Goal: Information Seeking & Learning: Learn about a topic

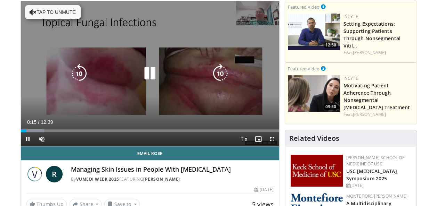
scroll to position [35, 0]
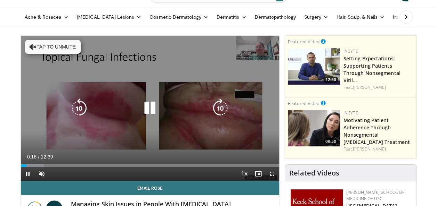
click at [47, 50] on button "Tap to unmute" at bounding box center [53, 47] width 56 height 14
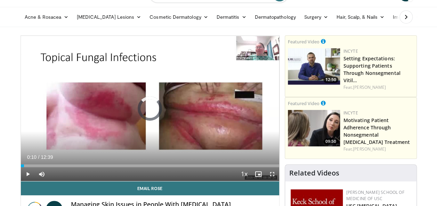
click at [24, 165] on div "Loaded : 0.00% 00:49 00:10" at bounding box center [150, 166] width 258 height 3
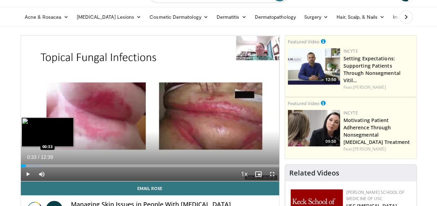
click at [32, 165] on div "Progress Bar" at bounding box center [32, 166] width 17 height 3
click at [37, 165] on div "Progress Bar" at bounding box center [39, 166] width 30 height 3
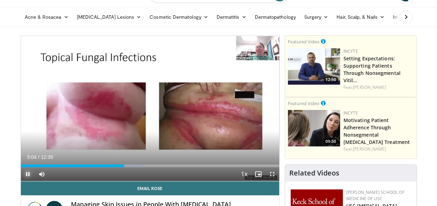
click at [24, 178] on span "Video Player" at bounding box center [28, 174] width 14 height 14
click at [28, 176] on span "Video Player" at bounding box center [28, 174] width 14 height 14
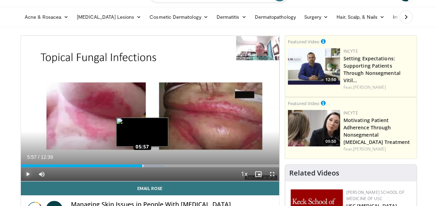
click at [142, 166] on div "Loaded : 56.19% 06:04 05:57" at bounding box center [150, 166] width 258 height 3
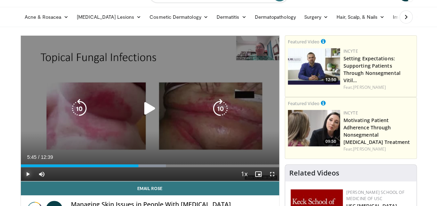
click at [138, 165] on div "Loaded : 56.19% 05:45 05:51" at bounding box center [150, 166] width 258 height 3
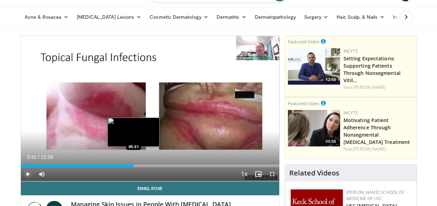
click at [133, 165] on div "Loaded : 44.43% 05:31 05:31" at bounding box center [150, 166] width 258 height 3
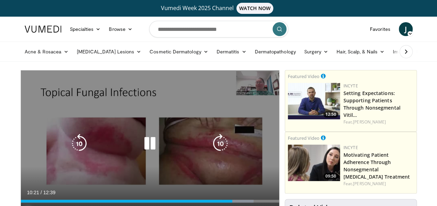
scroll to position [69, 0]
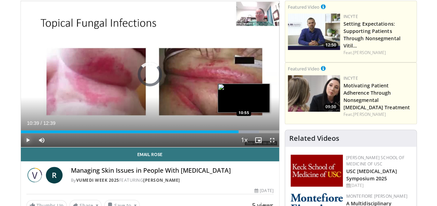
click at [244, 128] on div "Loaded : 92.21% 10:39 10:55" at bounding box center [150, 130] width 258 height 7
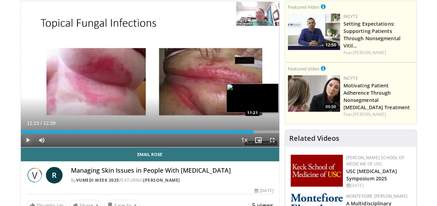
click at [253, 129] on div "Loaded : 94.84% 10:55 11:21" at bounding box center [150, 130] width 258 height 7
click at [252, 132] on div "Loaded : 98.79% 11:21 11:20" at bounding box center [150, 132] width 258 height 3
click at [247, 131] on div "Loaded : 99.31% 11:04 11:05" at bounding box center [150, 132] width 258 height 3
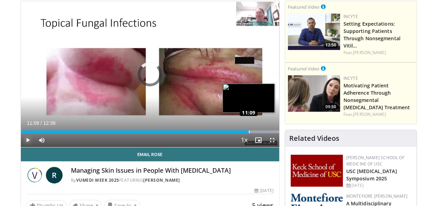
click at [248, 129] on div "Loaded : 99.31% 11:08 11:09" at bounding box center [150, 130] width 258 height 7
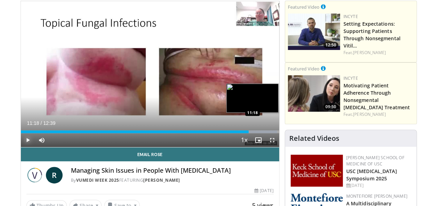
click at [252, 131] on div "Progress Bar" at bounding box center [261, 132] width 31 height 3
click at [258, 131] on div "Progress Bar" at bounding box center [261, 132] width 31 height 3
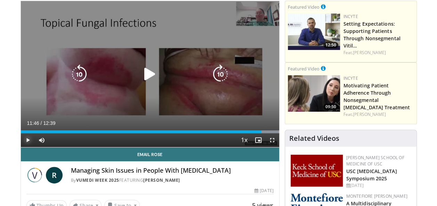
click at [261, 130] on div "Loaded : 100.00% 11:38 11:45" at bounding box center [150, 130] width 258 height 7
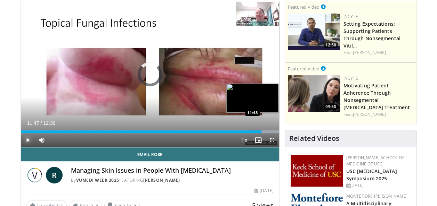
click at [261, 131] on div "Progress Bar" at bounding box center [263, 132] width 31 height 3
click at [268, 131] on div "Loaded : 100.00% 12:04 12:04" at bounding box center [150, 132] width 258 height 3
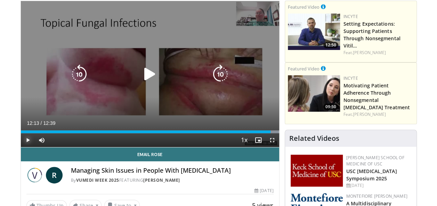
click at [0, 0] on div "Progress Bar" at bounding box center [0, 0] width 0 height 0
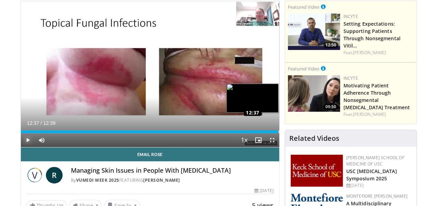
click at [278, 131] on div "Loaded : 100.00% 12:37 12:37" at bounding box center [150, 132] width 258 height 3
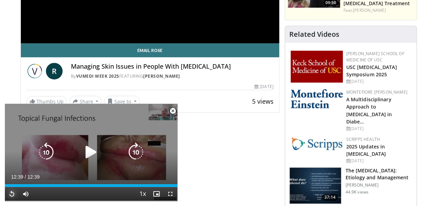
scroll to position [208, 0]
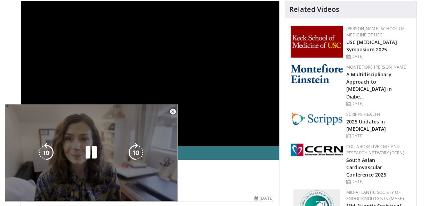
scroll to position [104, 0]
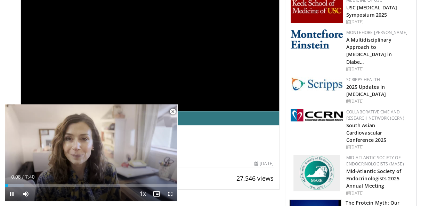
click at [174, 111] on span "Video Player" at bounding box center [173, 112] width 14 height 14
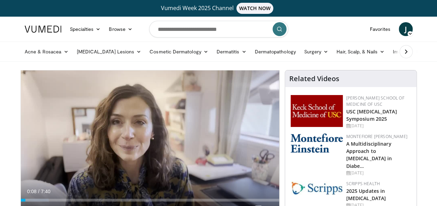
scroll to position [35, 0]
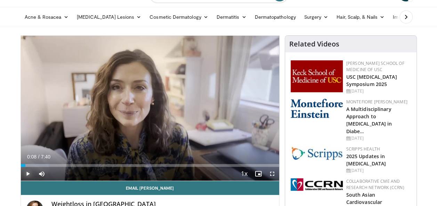
click at [28, 173] on span "Video Player" at bounding box center [28, 174] width 14 height 14
drag, startPoint x: 26, startPoint y: 166, endPoint x: 17, endPoint y: 167, distance: 9.1
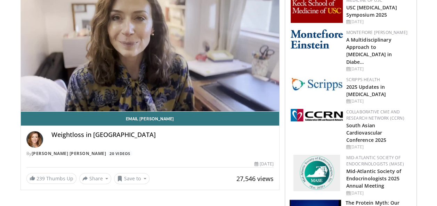
scroll to position [69, 0]
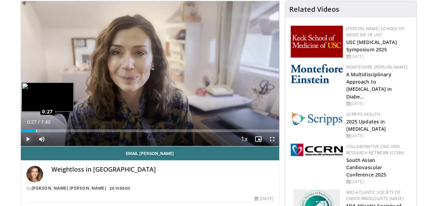
click at [36, 130] on div "Loaded : 17.33% 0:23 0:27" at bounding box center [150, 131] width 258 height 3
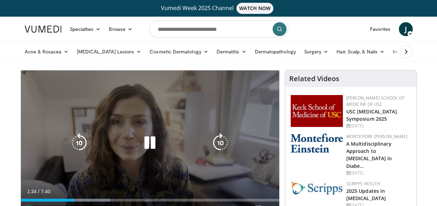
scroll to position [35, 0]
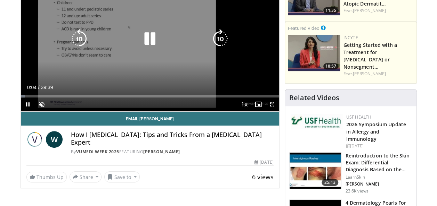
scroll to position [35, 0]
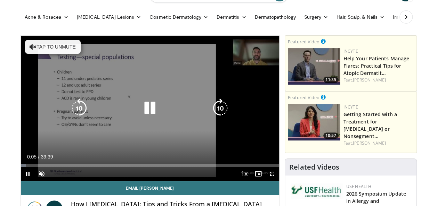
click at [52, 51] on button "Tap to unmute" at bounding box center [53, 47] width 56 height 14
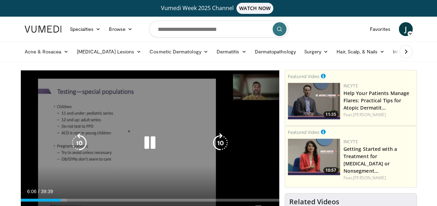
click at [150, 147] on icon "Video Player" at bounding box center [149, 142] width 19 height 19
click at [147, 144] on icon "Video Player" at bounding box center [149, 142] width 19 height 19
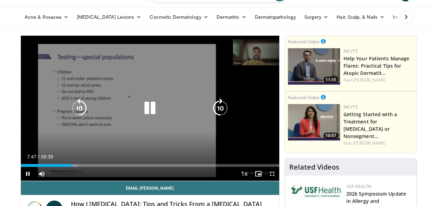
scroll to position [69, 0]
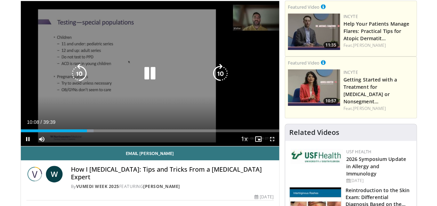
click at [26, 141] on video-js "**********" at bounding box center [150, 74] width 258 height 146
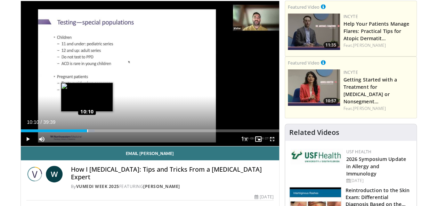
click at [87, 132] on div "Loaded : 28.58% 10:07 10:10" at bounding box center [150, 131] width 258 height 3
click at [85, 131] on div "Loaded : 28.58% 10:13 10:01" at bounding box center [150, 131] width 258 height 3
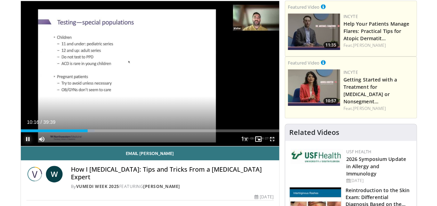
click at [28, 140] on span "Video Player" at bounding box center [28, 139] width 14 height 14
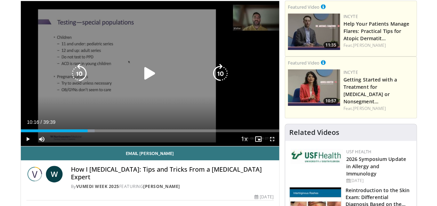
click at [150, 74] on icon "Video Player" at bounding box center [149, 73] width 19 height 19
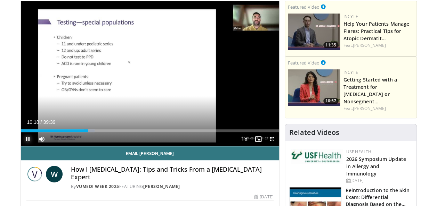
click at [29, 140] on span "Video Player" at bounding box center [28, 139] width 14 height 14
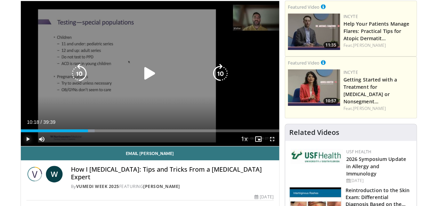
click at [28, 140] on span "Video Player" at bounding box center [28, 139] width 14 height 14
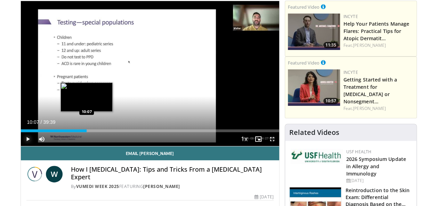
click at [87, 131] on div "Loaded : 25.85% 10:07 10:07" at bounding box center [150, 131] width 258 height 3
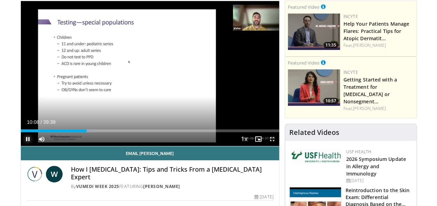
click at [22, 138] on span "Video Player" at bounding box center [28, 139] width 14 height 14
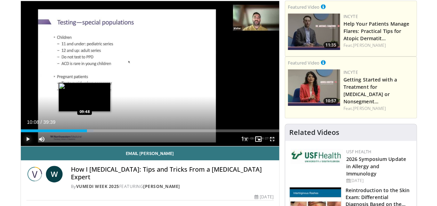
click at [84, 131] on div "Loaded : 28.16% 10:08 09:48" at bounding box center [150, 131] width 258 height 3
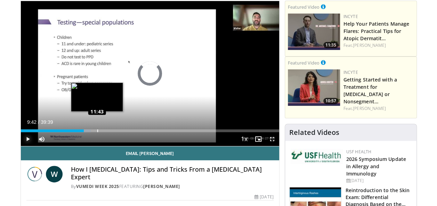
click at [97, 130] on div "Loaded : 27.10% 11:43 11:43" at bounding box center [150, 131] width 258 height 3
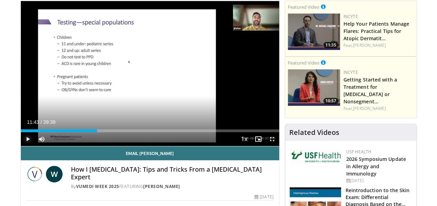
click at [25, 138] on span "Video Player" at bounding box center [28, 139] width 14 height 14
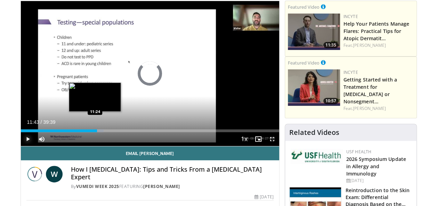
click at [95, 131] on div "Loaded : 32.10% 11:43 11:24" at bounding box center [150, 131] width 258 height 3
click at [93, 131] on div "11:22" at bounding box center [58, 131] width 74 height 3
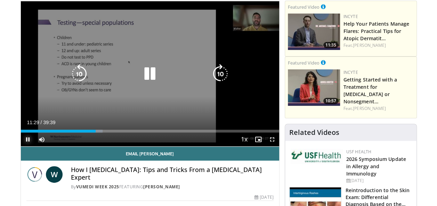
scroll to position [35, 0]
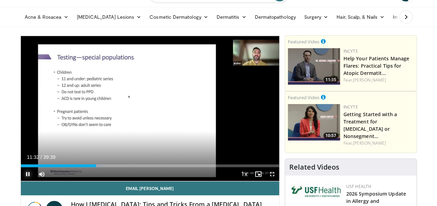
click at [26, 174] on span "Video Player" at bounding box center [28, 174] width 14 height 14
drag, startPoint x: 33, startPoint y: 170, endPoint x: 28, endPoint y: 167, distance: 5.0
drag, startPoint x: 28, startPoint y: 167, endPoint x: 27, endPoint y: 173, distance: 6.1
click at [27, 174] on span "Video Player" at bounding box center [28, 174] width 14 height 14
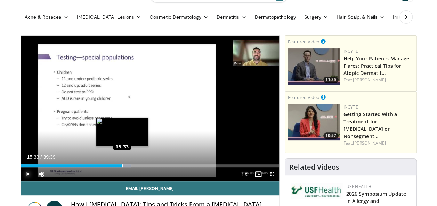
click at [122, 166] on div "Loaded : 42.86% 15:33 15:33" at bounding box center [150, 166] width 258 height 3
click at [120, 166] on div "Loaded : 38.77% 15:17 15:21" at bounding box center [150, 166] width 258 height 3
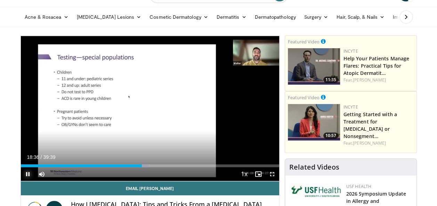
click at [26, 174] on span "Video Player" at bounding box center [28, 174] width 14 height 14
click at [27, 176] on span "Video Player" at bounding box center [28, 174] width 14 height 14
click at [28, 174] on span "Video Player" at bounding box center [28, 174] width 14 height 14
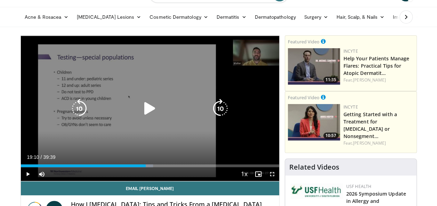
click at [151, 109] on icon "Video Player" at bounding box center [149, 108] width 19 height 19
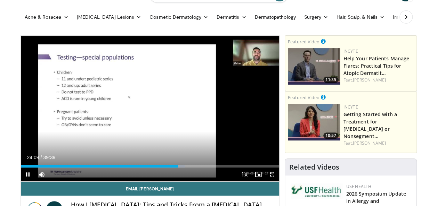
click at [174, 169] on div "Current Time 24:09 / Duration 39:39 Pause Skip Backward Skip Forward Mute 88% L…" at bounding box center [150, 175] width 258 height 14
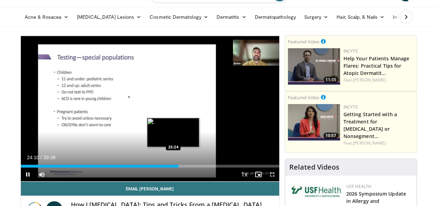
click at [173, 166] on div "Loaded : 63.78% 24:10 23:24" at bounding box center [150, 166] width 258 height 3
click at [169, 166] on div "Loaded : 61.70% 23:25 22:42" at bounding box center [150, 166] width 258 height 3
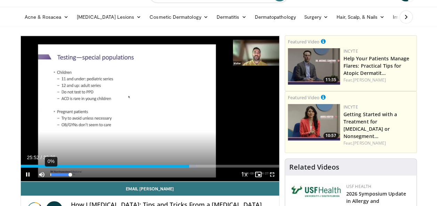
click at [50, 173] on video-js "**********" at bounding box center [150, 109] width 258 height 146
click at [28, 174] on span "Video Player" at bounding box center [28, 175] width 14 height 14
